Goal: Task Accomplishment & Management: Complete application form

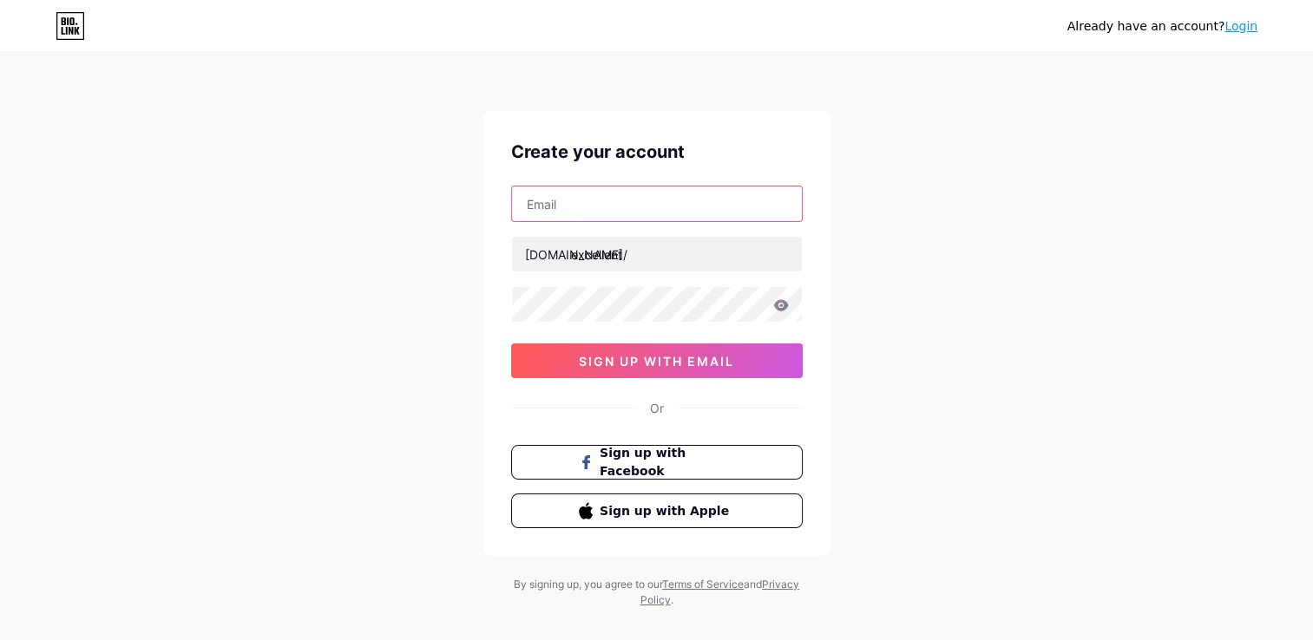
drag, startPoint x: 580, startPoint y: 205, endPoint x: 588, endPoint y: 213, distance: 11.7
click at [580, 205] on input "text" at bounding box center [657, 204] width 290 height 35
type input "[EMAIL_ADDRESS][DOMAIN_NAME]"
click at [777, 307] on icon at bounding box center [780, 304] width 15 height 11
click at [701, 378] on div "Create your account [EMAIL_ADDRESS][DOMAIN_NAME] [DOMAIN_NAME]/ excellent 0cAFc…" at bounding box center [656, 333] width 347 height 445
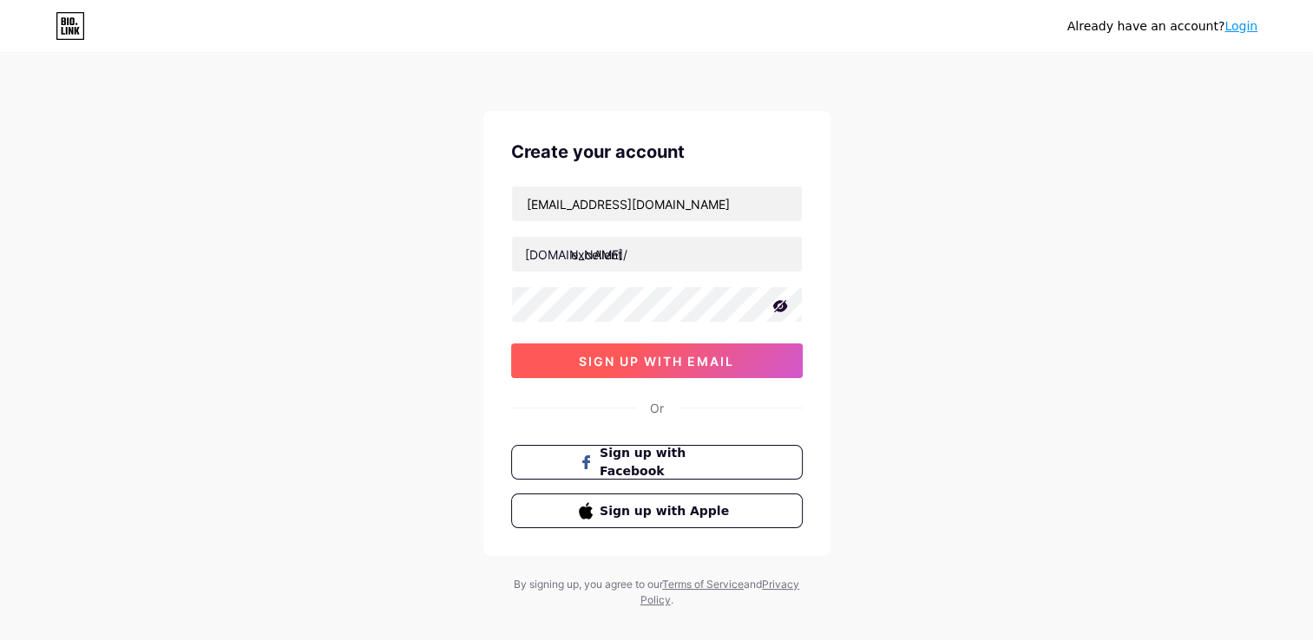
click at [705, 373] on button "sign up with email" at bounding box center [657, 361] width 292 height 35
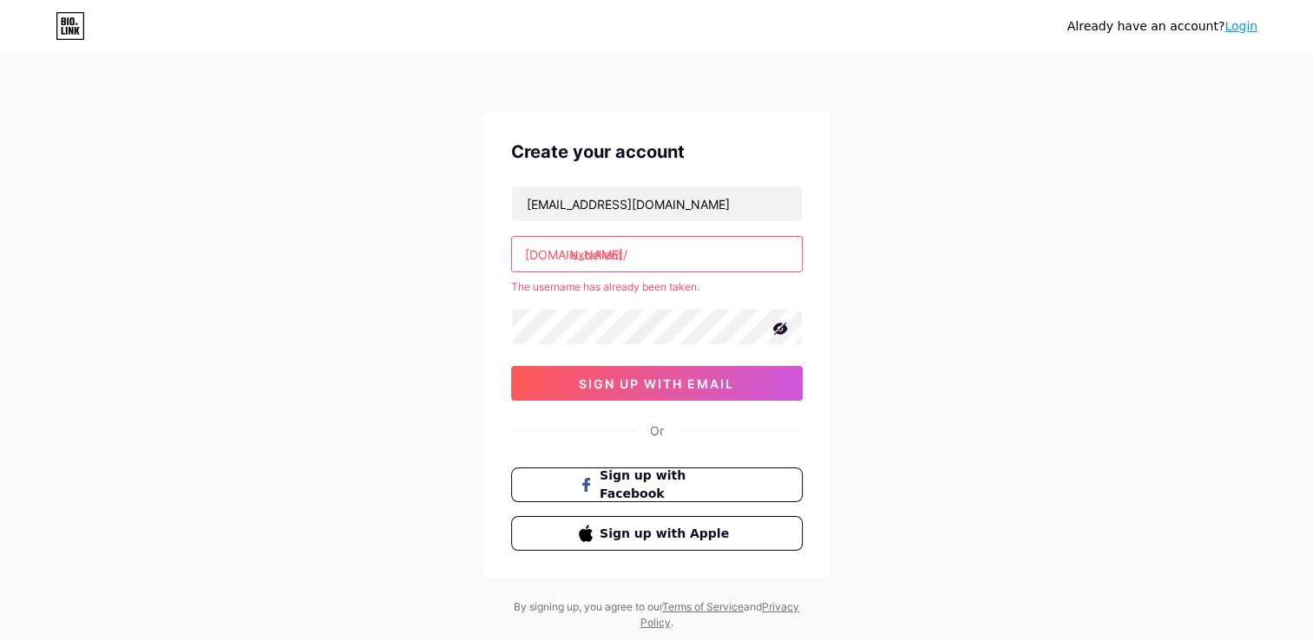
drag, startPoint x: 666, startPoint y: 259, endPoint x: 684, endPoint y: 252, distance: 18.7
click at [666, 259] on input "excellent" at bounding box center [657, 254] width 290 height 35
type input "e"
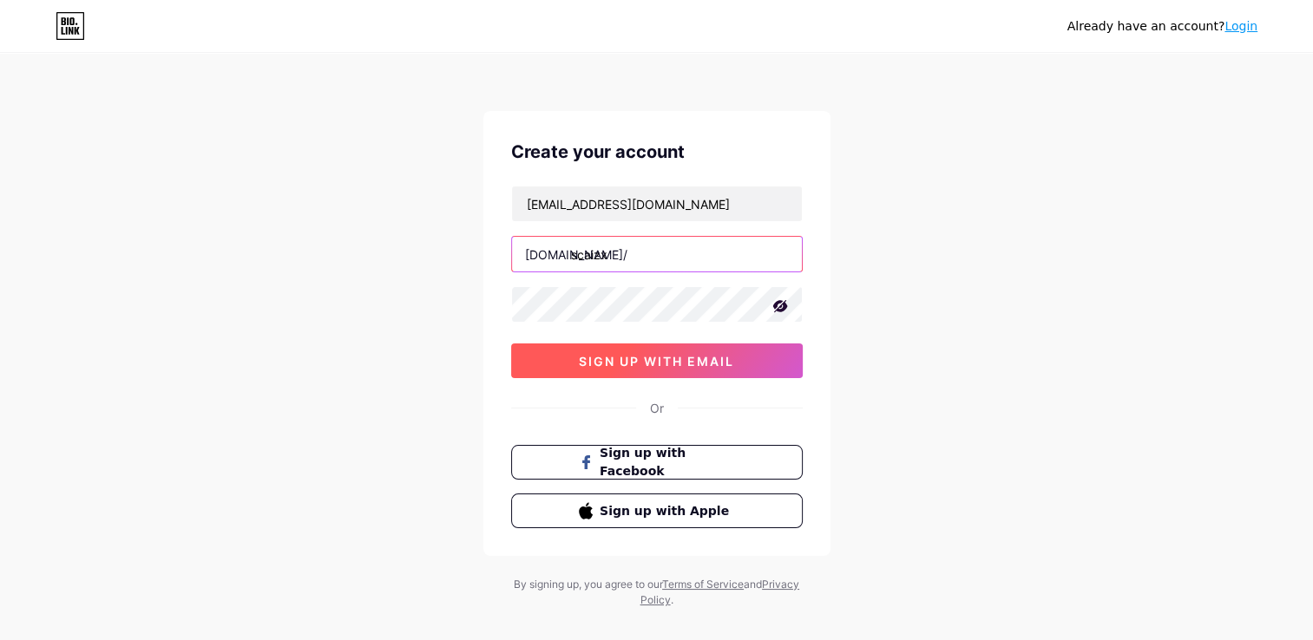
type input "scaizx"
click at [672, 363] on span "sign up with email" at bounding box center [656, 361] width 155 height 15
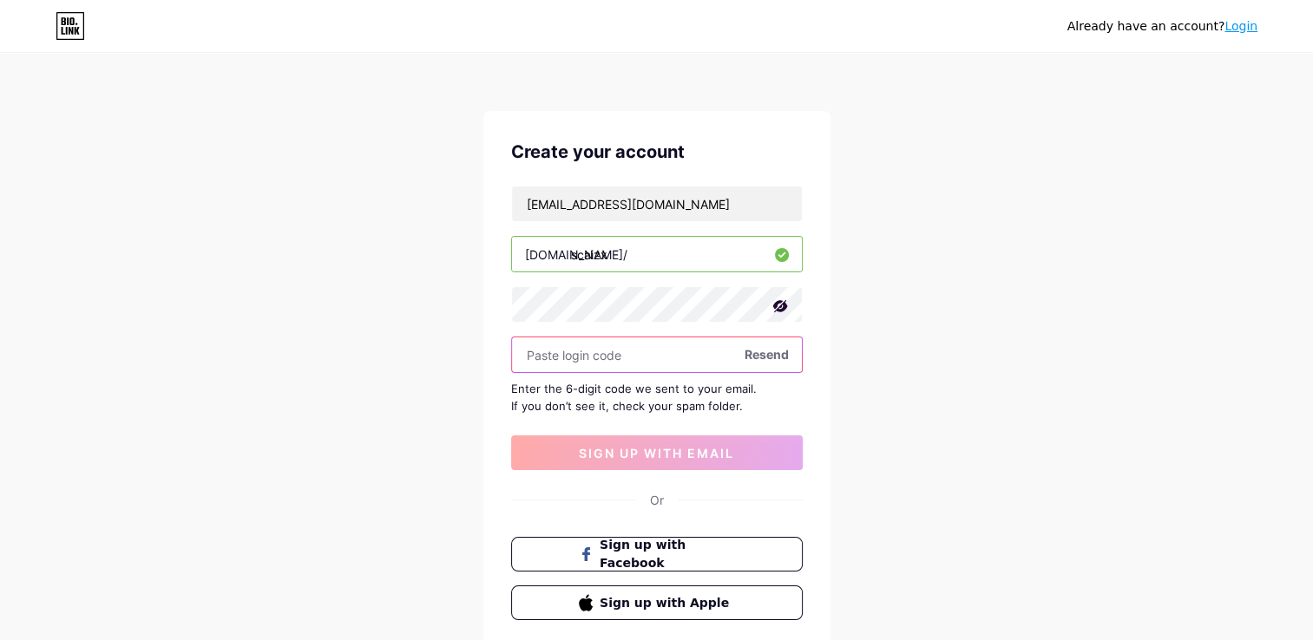
click at [770, 340] on input "text" at bounding box center [657, 355] width 290 height 35
click at [770, 366] on input "text" at bounding box center [657, 355] width 290 height 35
click at [773, 354] on span "Resend" at bounding box center [766, 354] width 44 height 18
